Goal: Task Accomplishment & Management: Complete application form

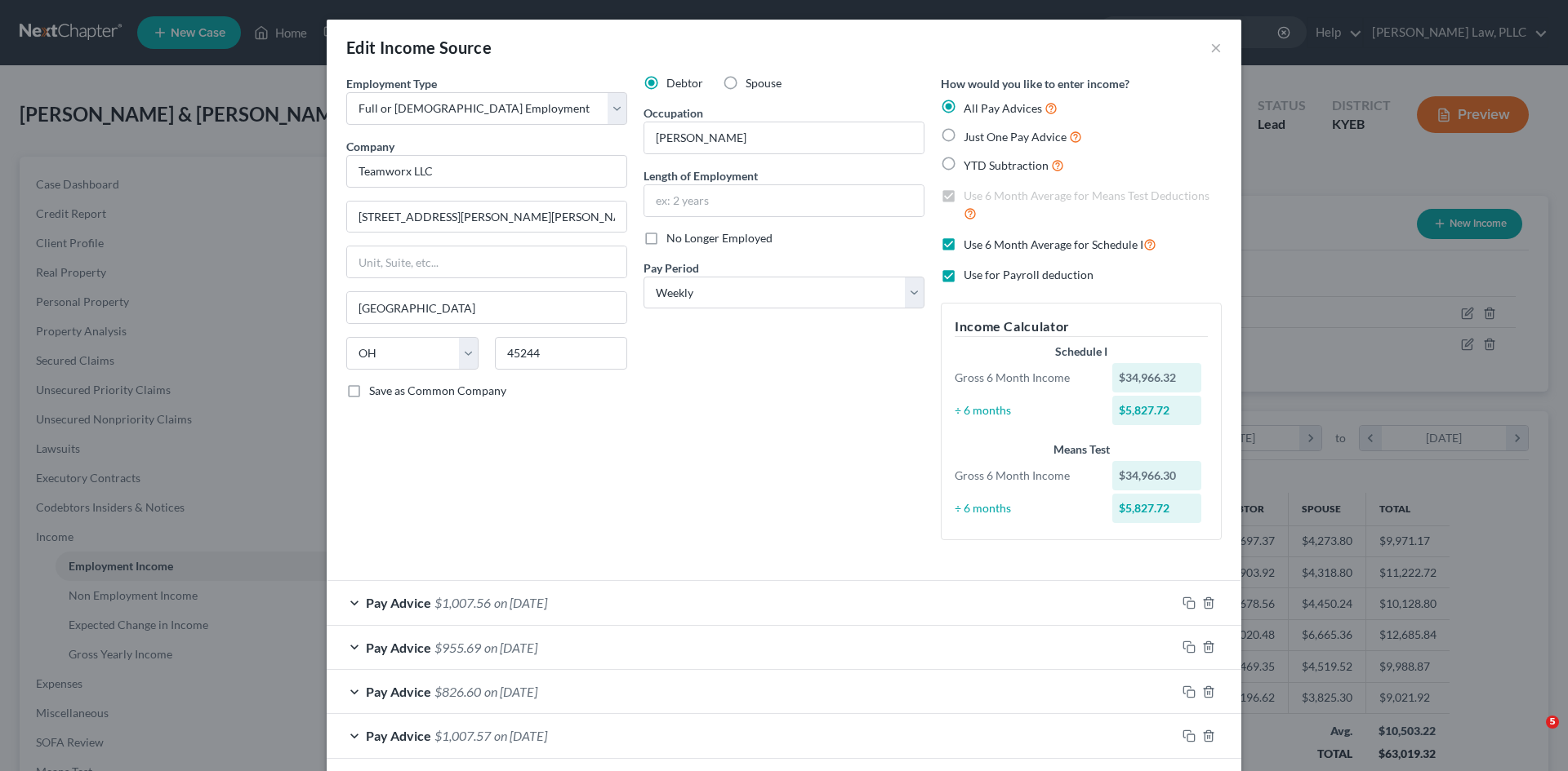
select select "0"
select select "36"
select select "3"
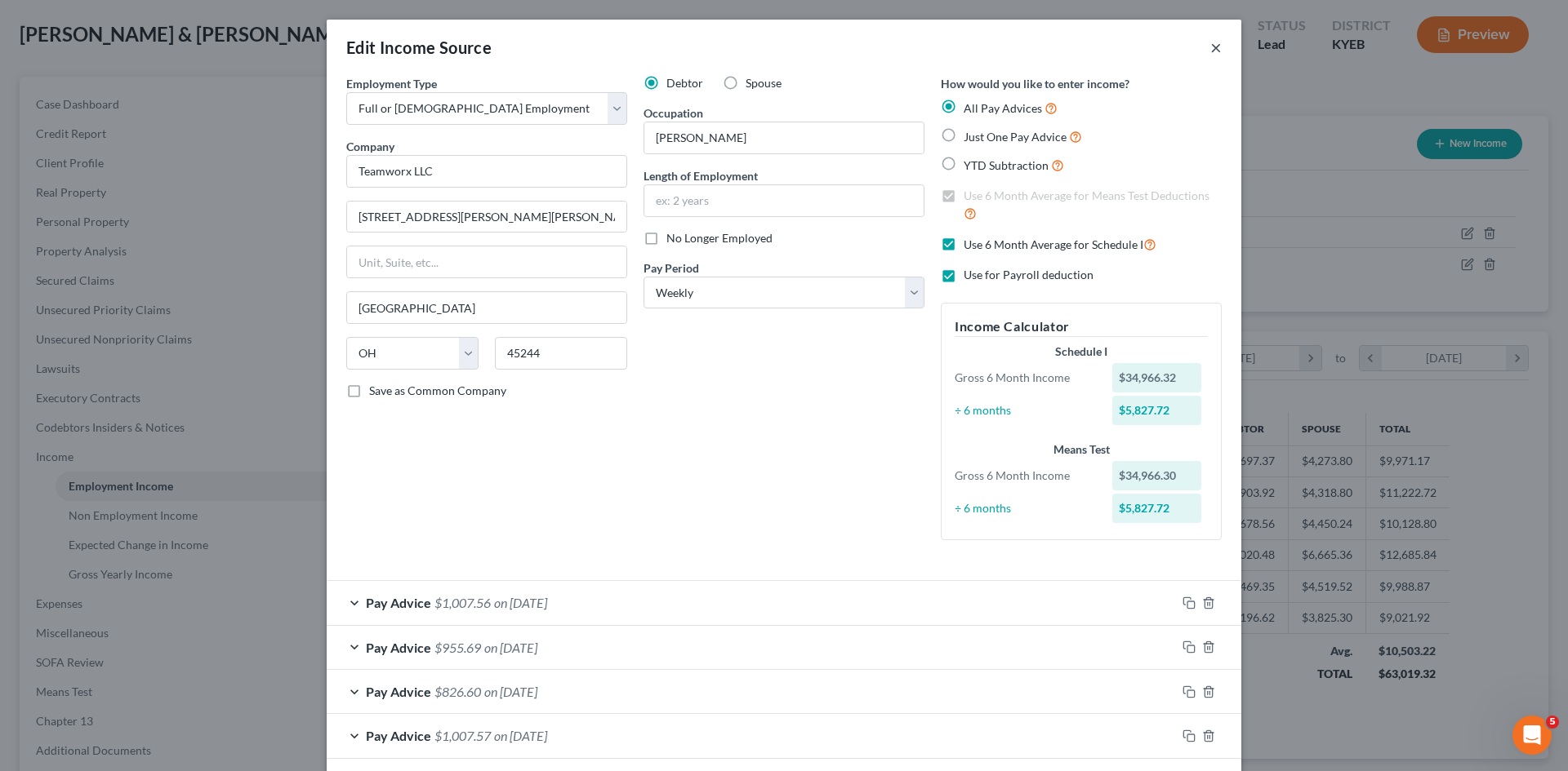
click at [1215, 47] on button "×" at bounding box center [1216, 47] width 12 height 19
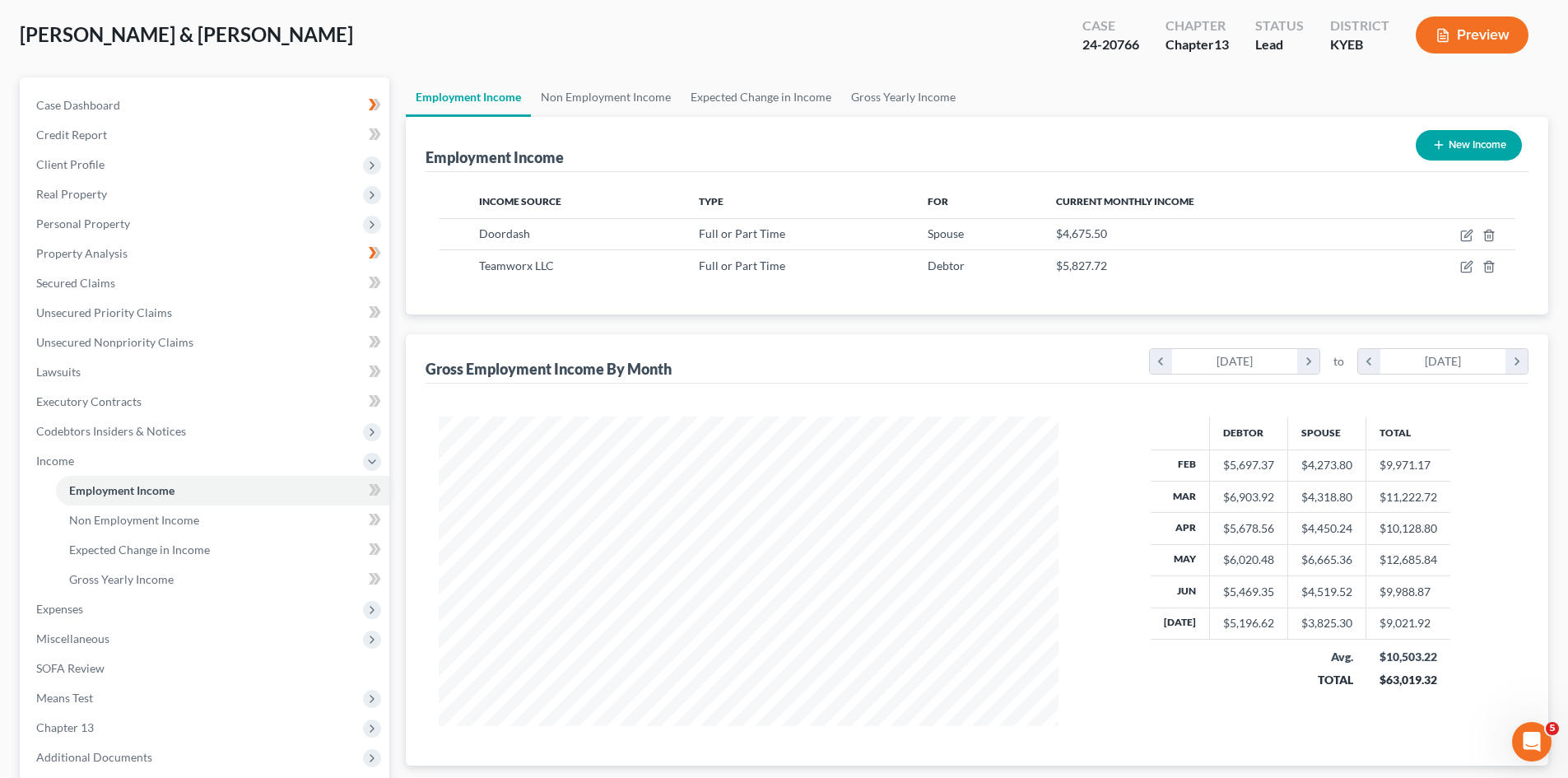
scroll to position [823225, 822525]
click at [90, 224] on span "Personal Property" at bounding box center [83, 223] width 94 height 14
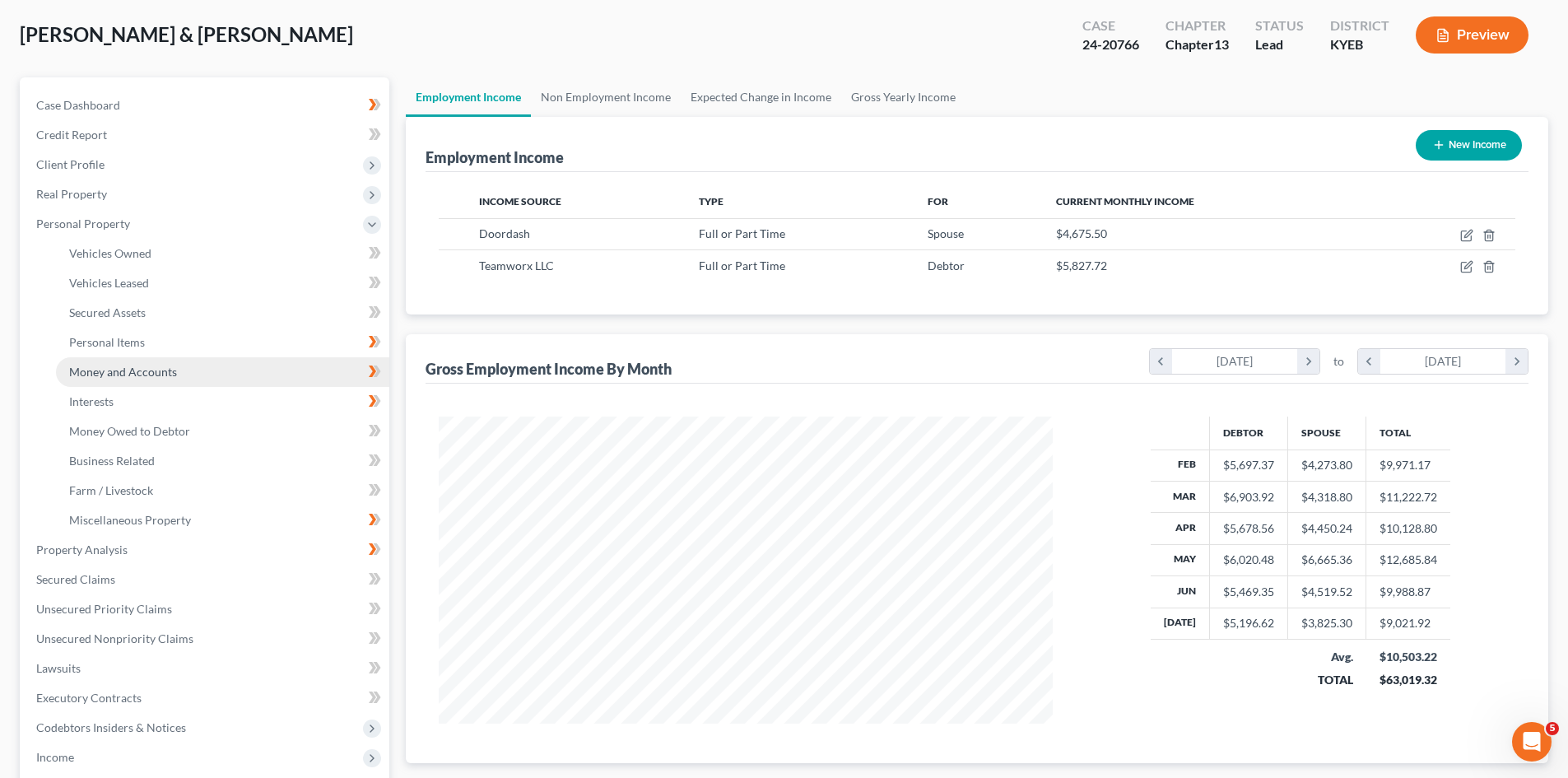
click at [119, 380] on link "Money and Accounts" at bounding box center [222, 372] width 333 height 30
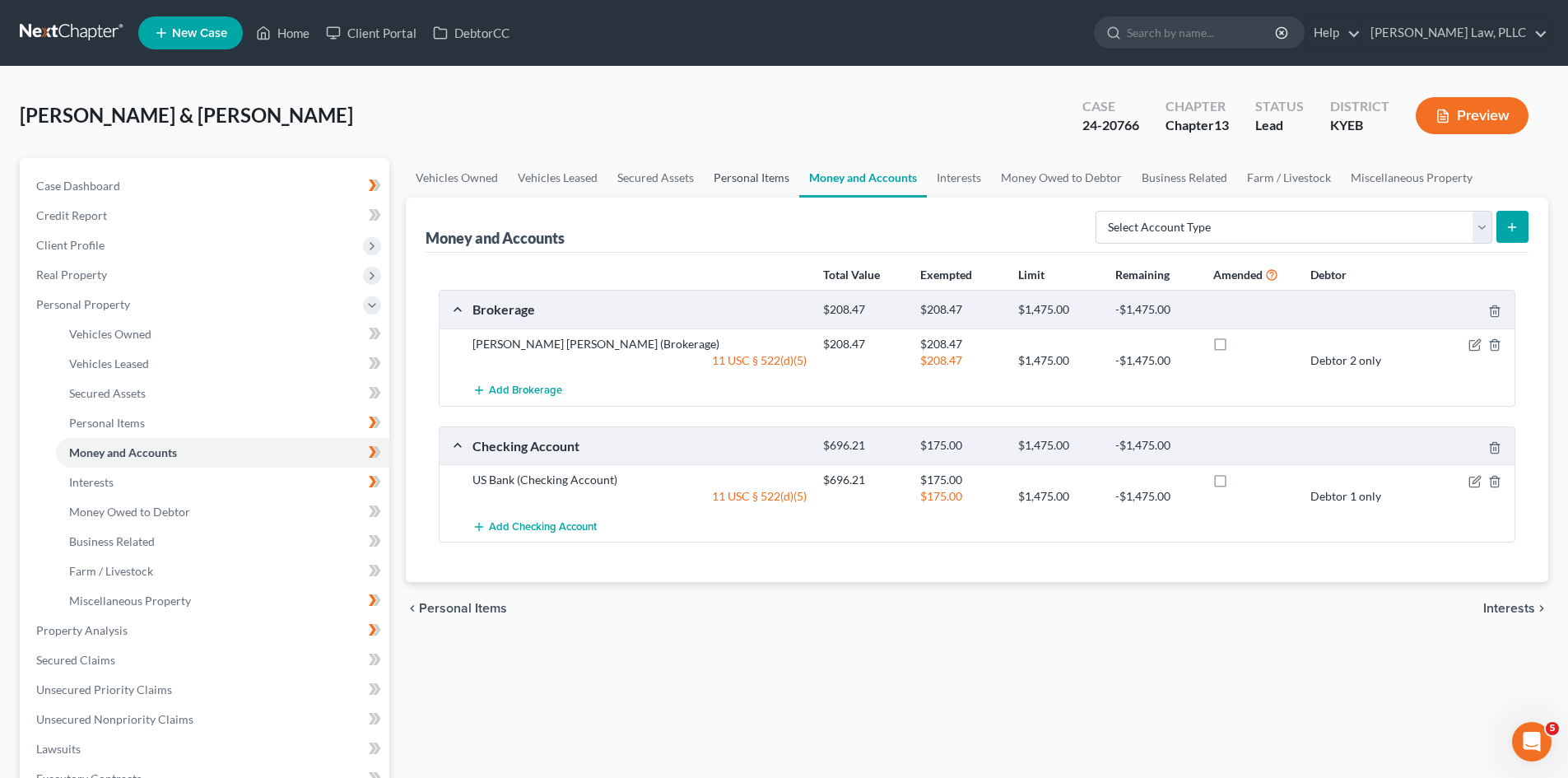
drag, startPoint x: 754, startPoint y: 178, endPoint x: 788, endPoint y: 173, distance: 34.4
click at [756, 178] on link "Personal Items" at bounding box center [751, 178] width 96 height 40
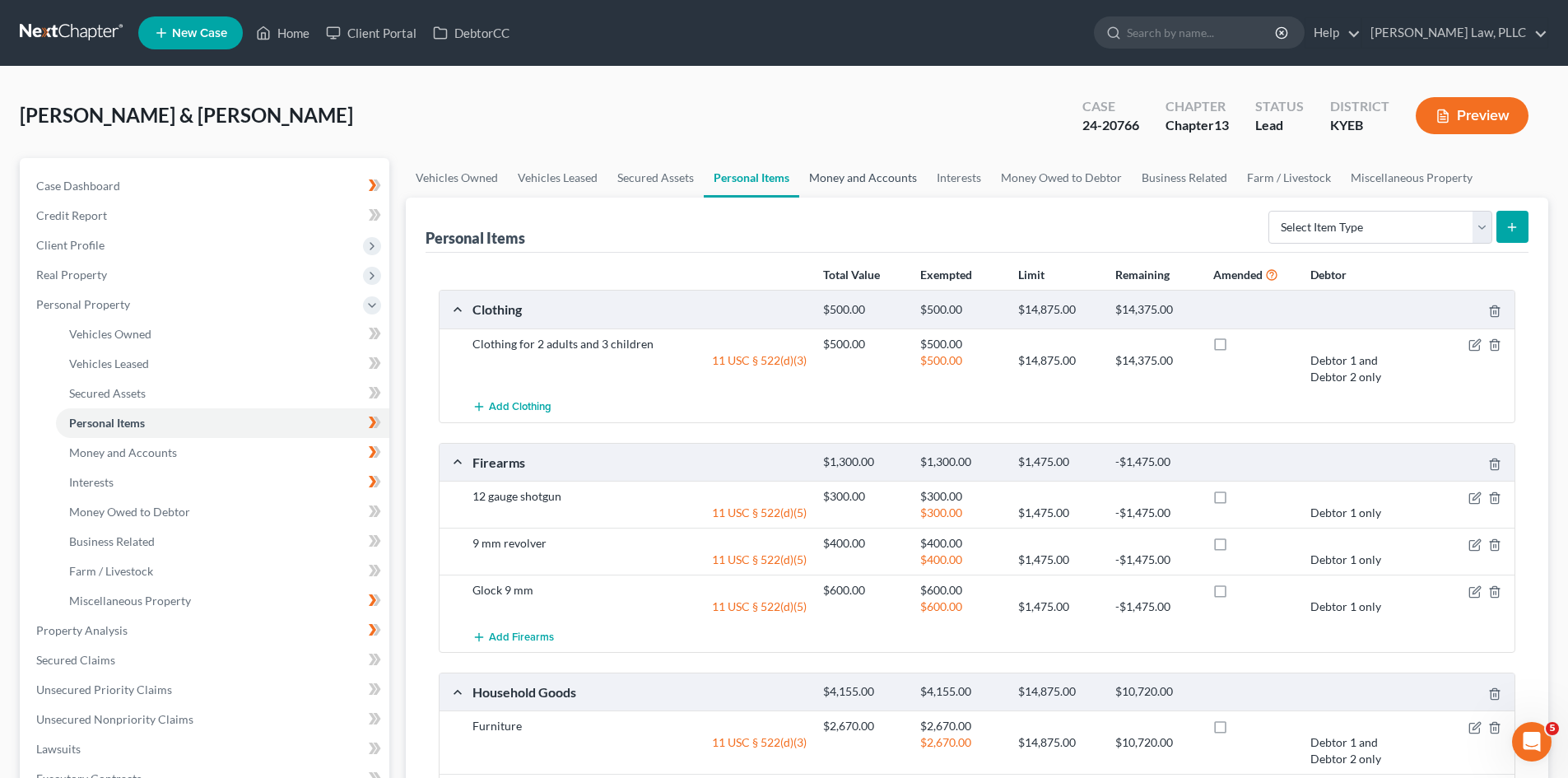
click at [839, 175] on link "Money and Accounts" at bounding box center [863, 178] width 128 height 40
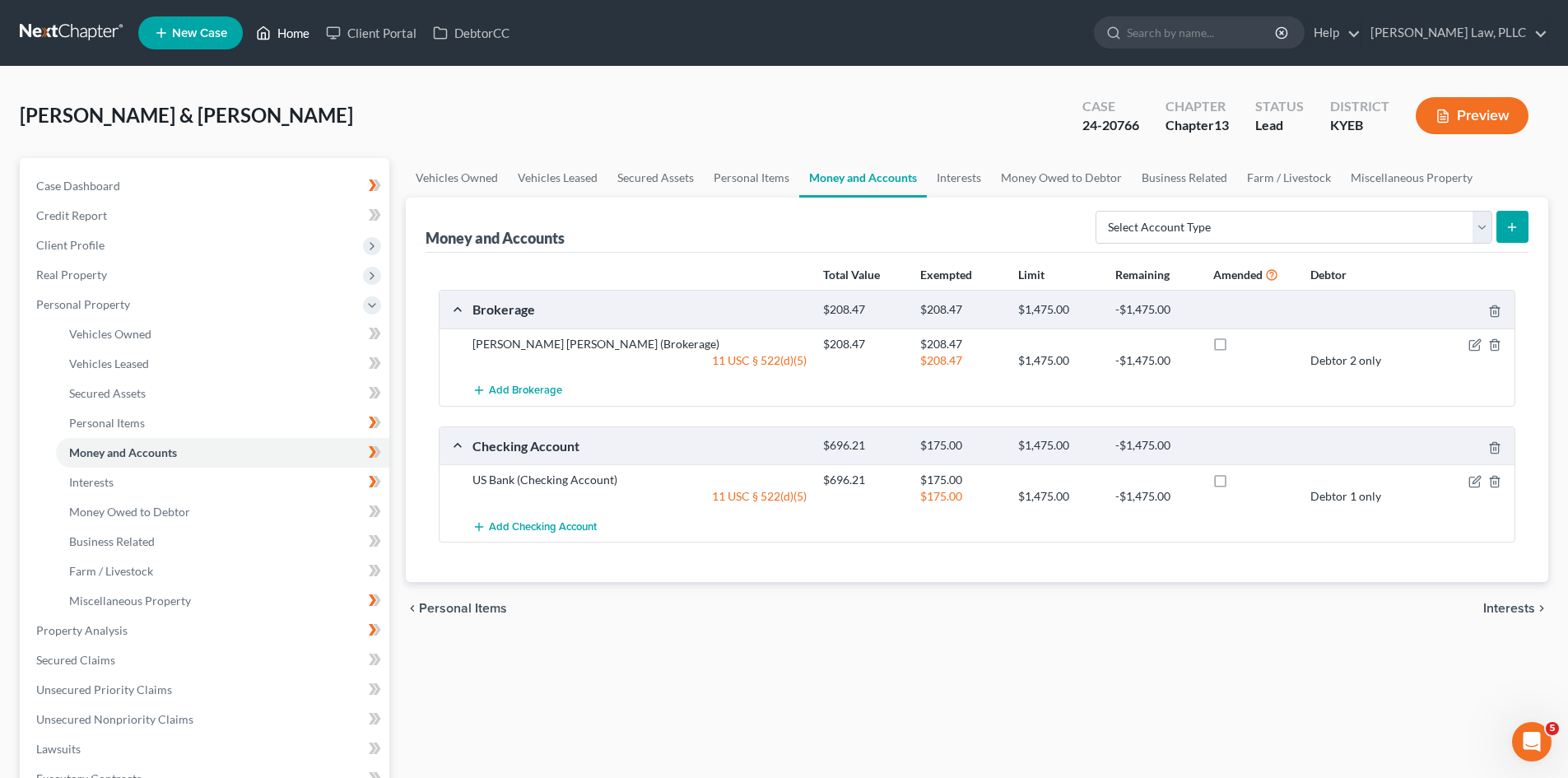
click at [306, 31] on link "Home" at bounding box center [282, 32] width 70 height 30
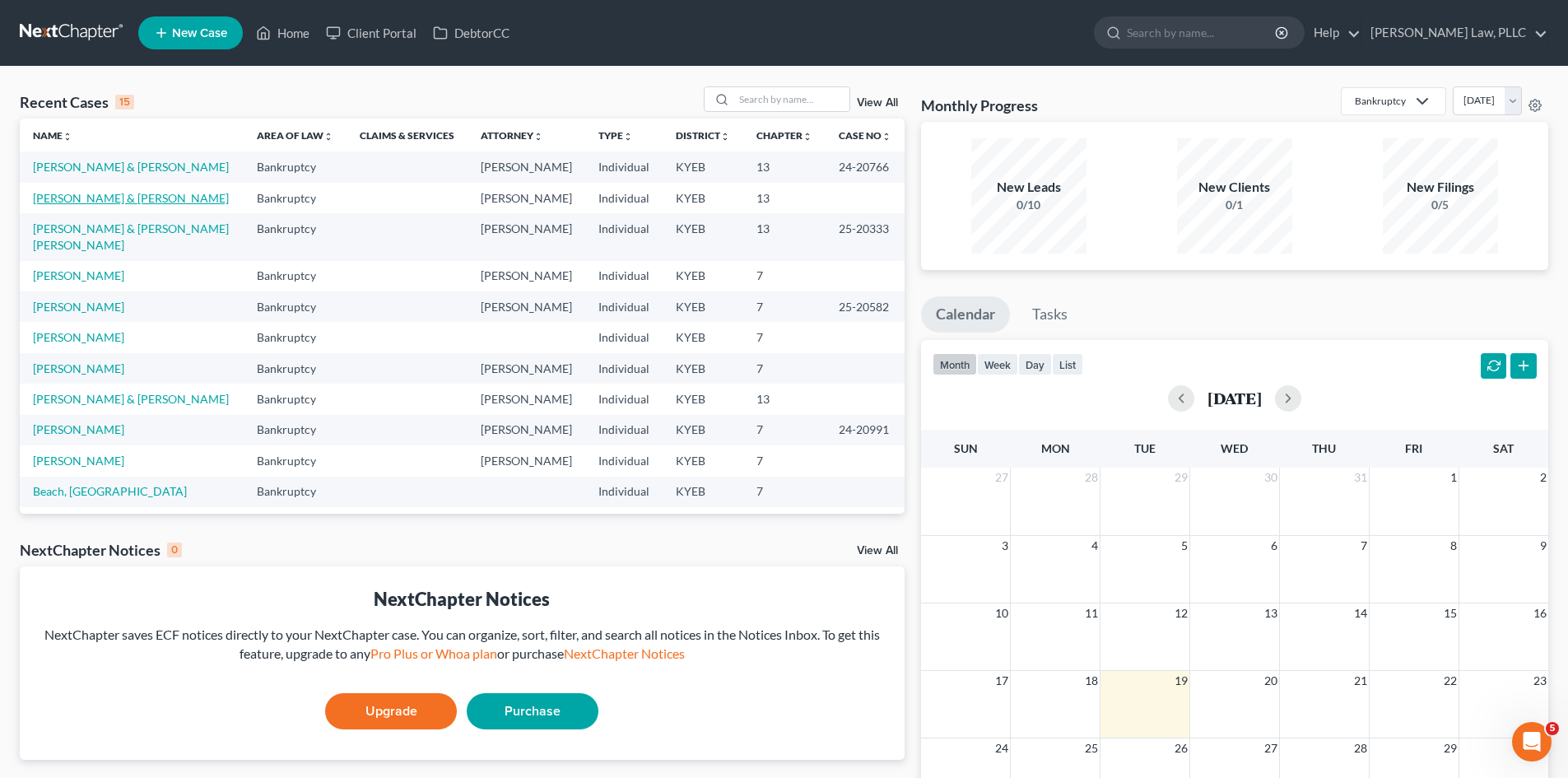
click at [120, 195] on link "[PERSON_NAME] & [PERSON_NAME]" at bounding box center [131, 198] width 196 height 14
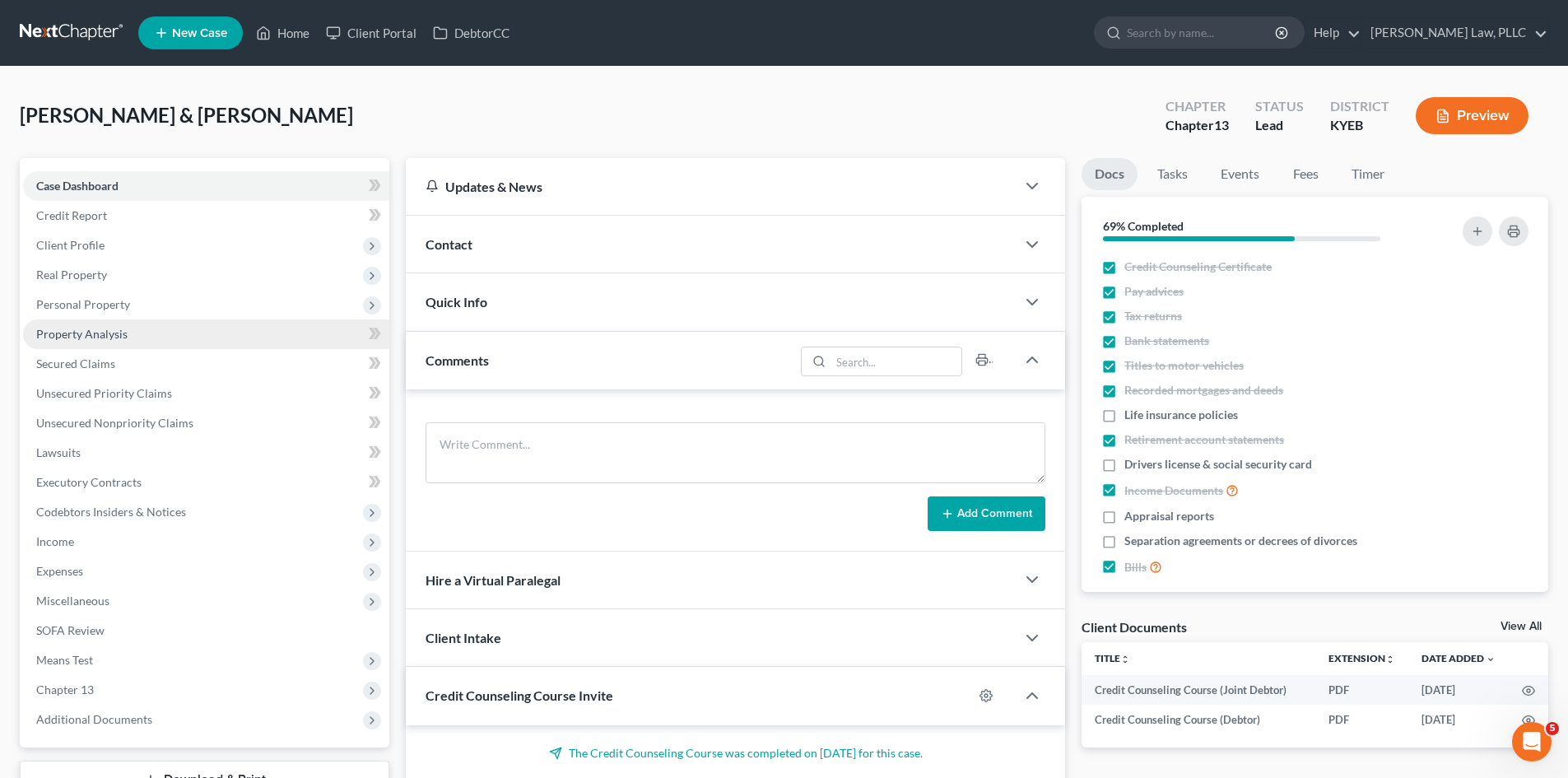
click at [81, 328] on span "Property Analysis" at bounding box center [82, 334] width 91 height 14
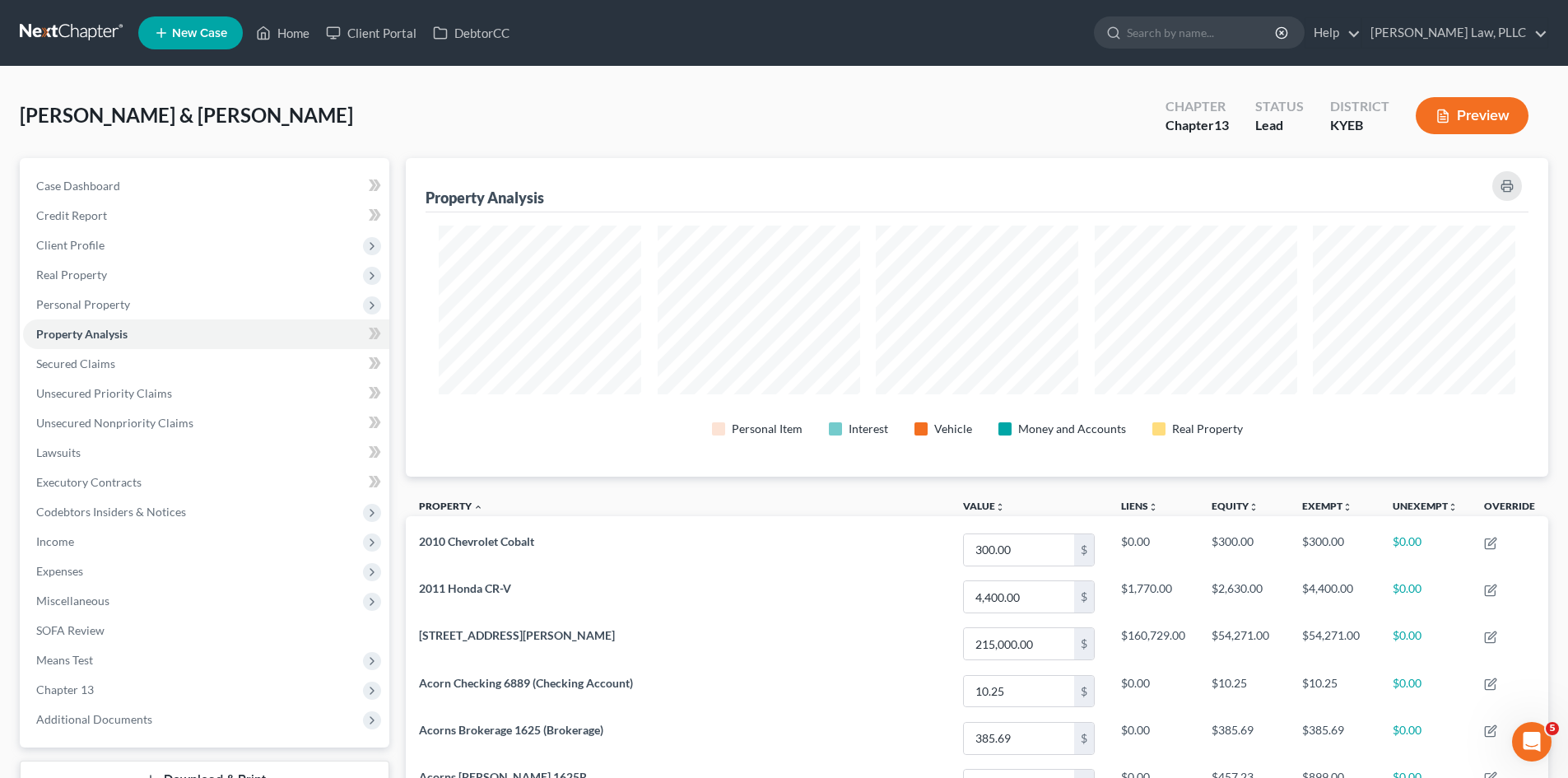
scroll to position [319, 1143]
click at [100, 332] on span "Property Analysis" at bounding box center [82, 334] width 91 height 14
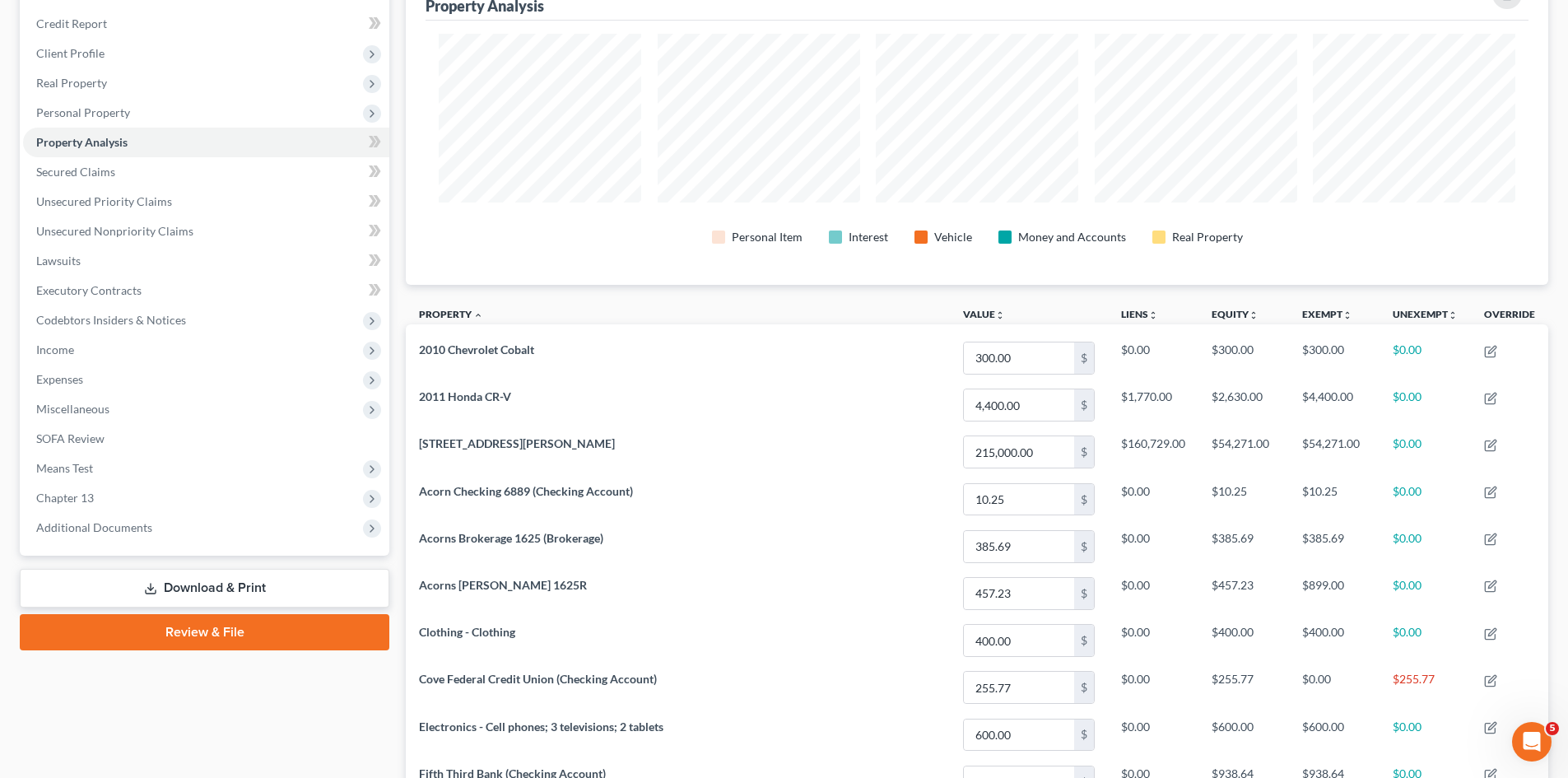
scroll to position [247, 0]
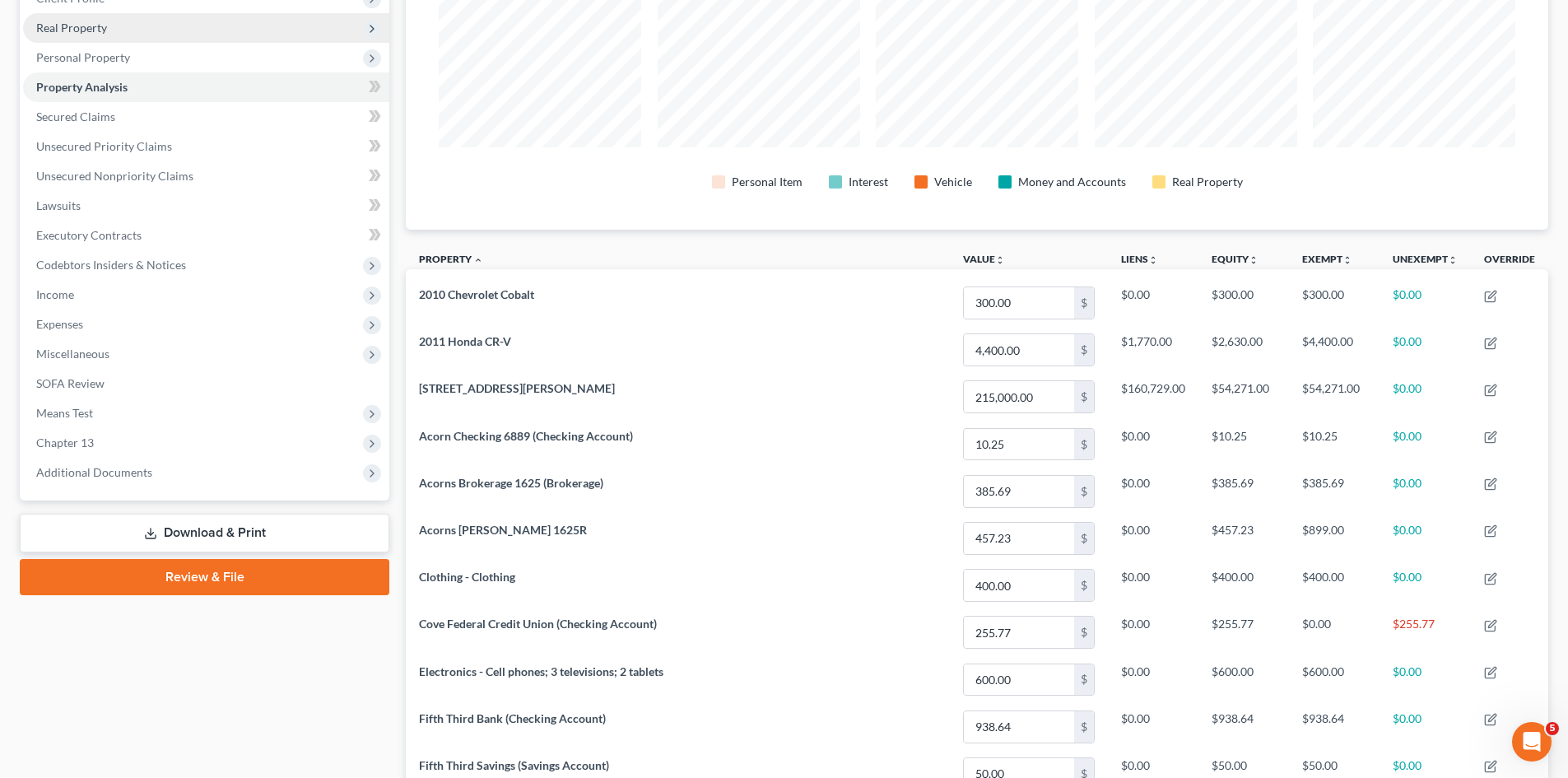
click at [75, 30] on span "Real Property" at bounding box center [72, 27] width 71 height 14
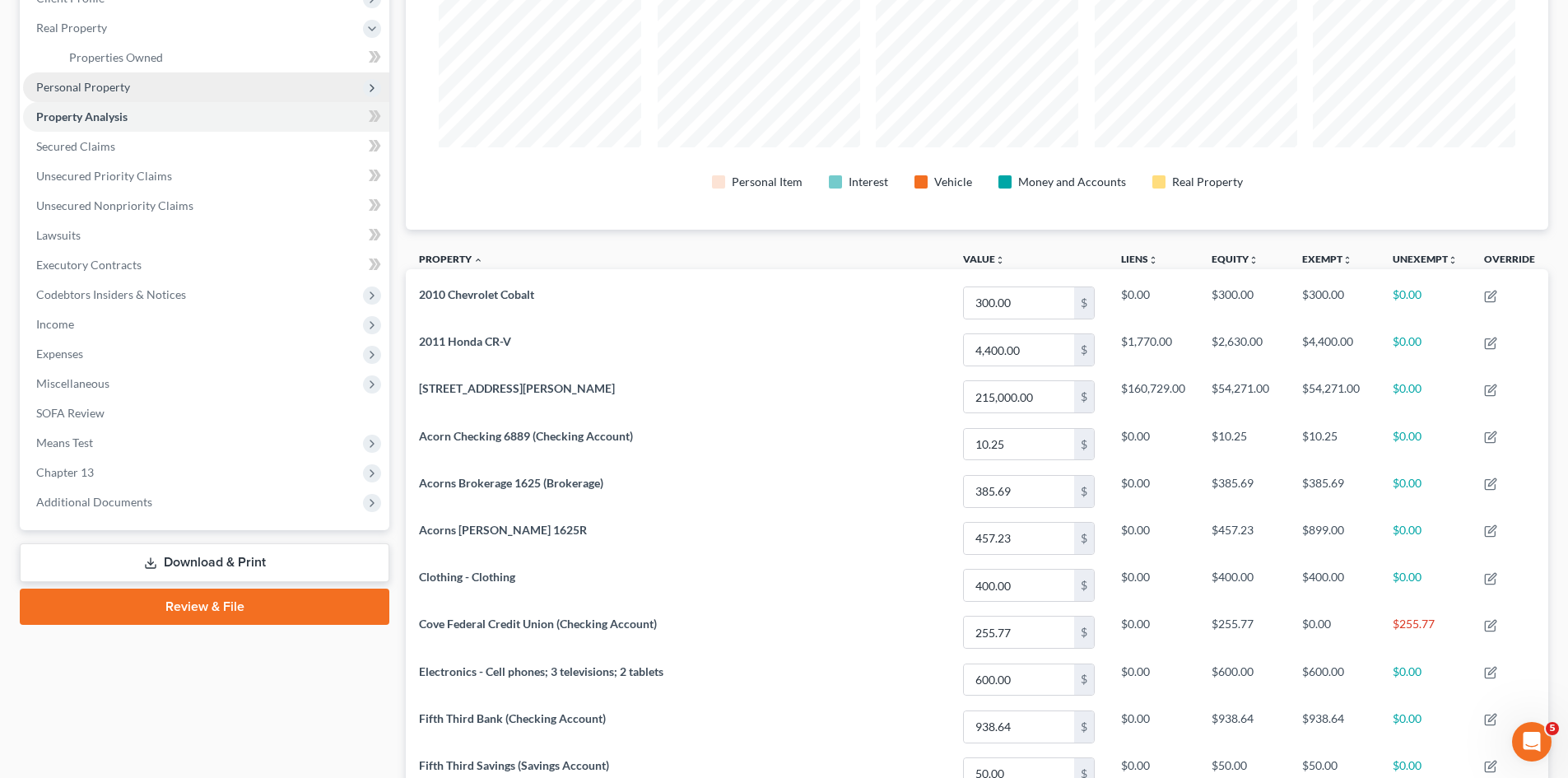
click at [72, 85] on span "Personal Property" at bounding box center [83, 86] width 94 height 14
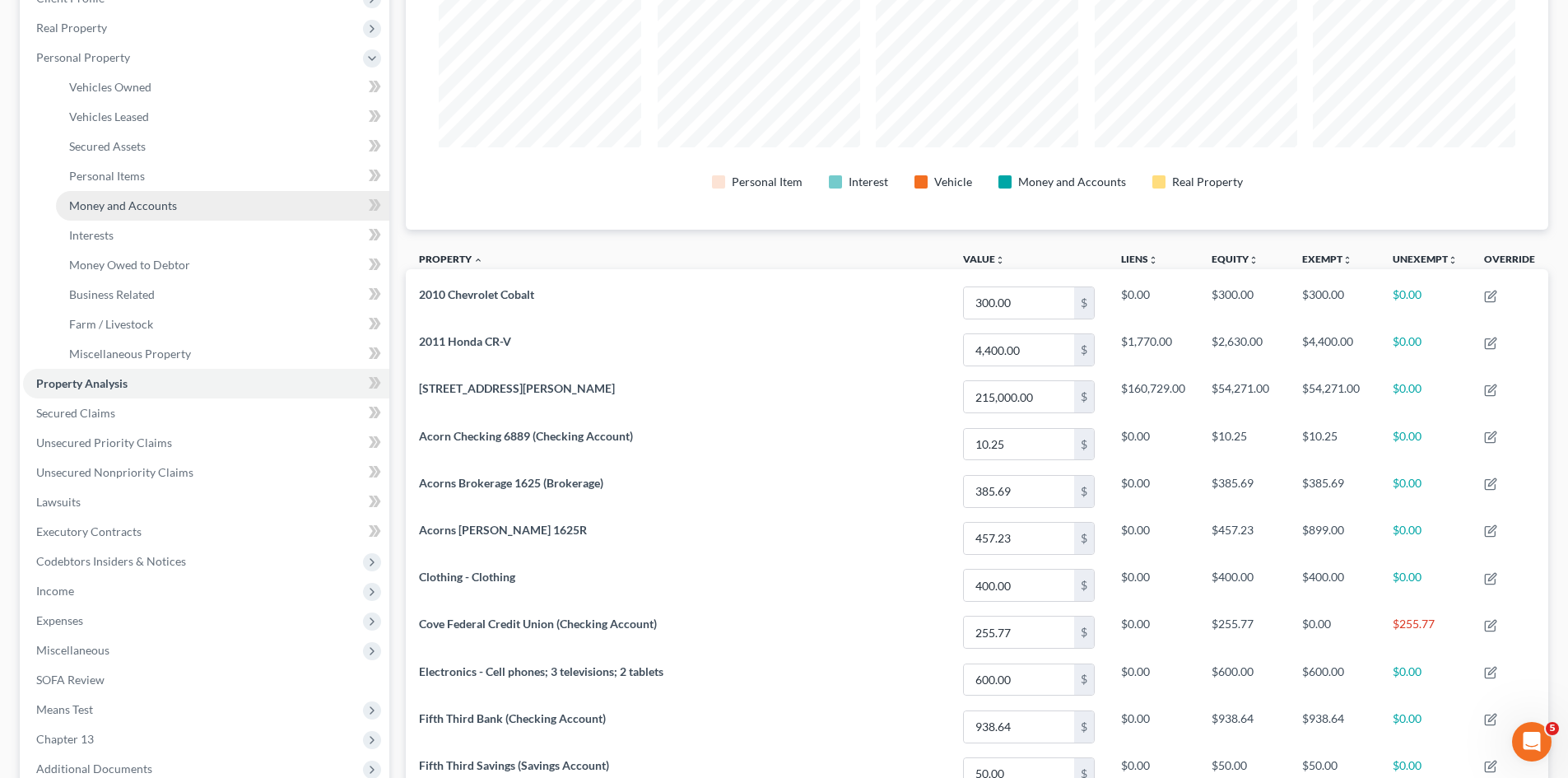
click at [115, 201] on span "Money and Accounts" at bounding box center [123, 205] width 108 height 14
